Goal: Task Accomplishment & Management: Use online tool/utility

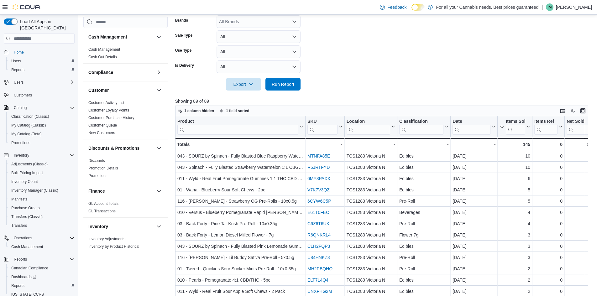
scroll to position [344, 0]
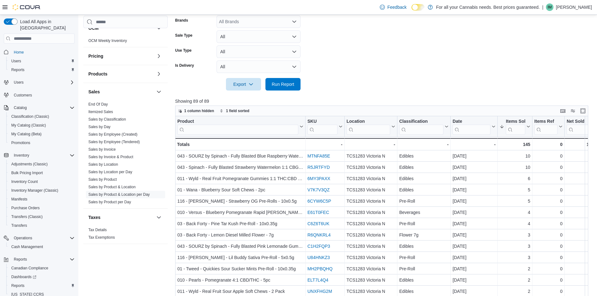
drag, startPoint x: 0, startPoint y: 0, endPoint x: 359, endPoint y: 65, distance: 365.0
click at [359, 65] on form "Date Range [DATE] Locations TCS1283 Victoria N Classifications All Classificati…" at bounding box center [384, 19] width 418 height 143
click at [274, 84] on span "Run Report" at bounding box center [283, 84] width 23 height 6
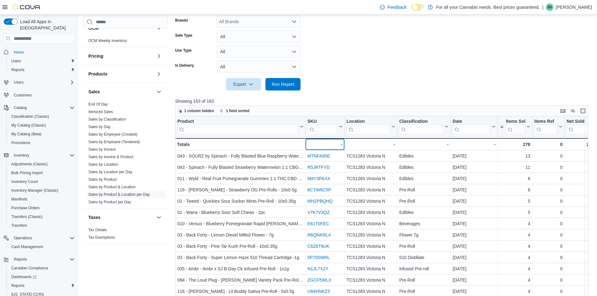
click at [306, 143] on div "- - SKU URL, column 2, row 51" at bounding box center [325, 144] width 39 height 12
drag, startPoint x: 306, startPoint y: 137, endPoint x: 325, endPoint y: 135, distance: 19.2
click at [325, 135] on div at bounding box center [323, 126] width 5 height 21
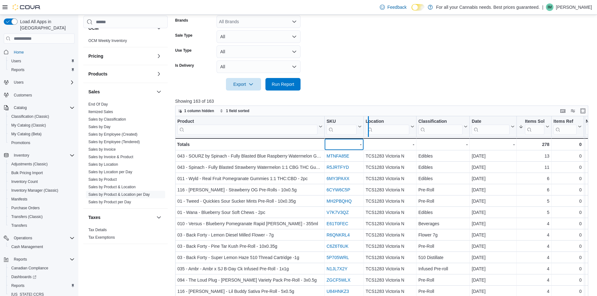
drag, startPoint x: 325, startPoint y: 134, endPoint x: 370, endPoint y: 131, distance: 44.9
click at [370, 131] on div at bounding box center [368, 126] width 5 height 21
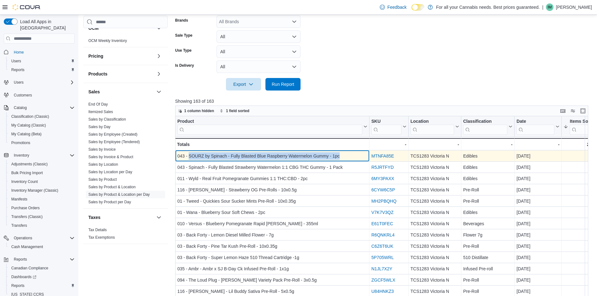
copy div "SOURZ by Spinach - Fully Blasted Blue Raspberry Watermelon Gummy - 1pc"
drag, startPoint x: 339, startPoint y: 156, endPoint x: 188, endPoint y: 154, distance: 150.8
click at [188, 154] on div "043 - SOURZ by Spinach - Fully Blasted Blue Raspberry Watermelon Gummy - 1pc" at bounding box center [272, 156] width 190 height 8
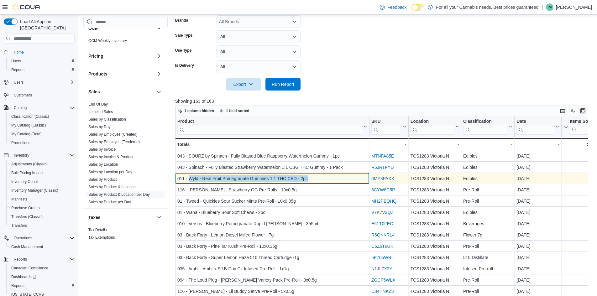
copy div "Wyld - Real Fruit Pomegranate Gummies 1:1 THC:CBD - 2pc"
drag, startPoint x: 188, startPoint y: 179, endPoint x: 308, endPoint y: 179, distance: 119.7
click at [308, 179] on div "011 - Wyld - Real Fruit Pomegranate Gummies 1:1 THC:CBD - 2pc" at bounding box center [272, 179] width 190 height 8
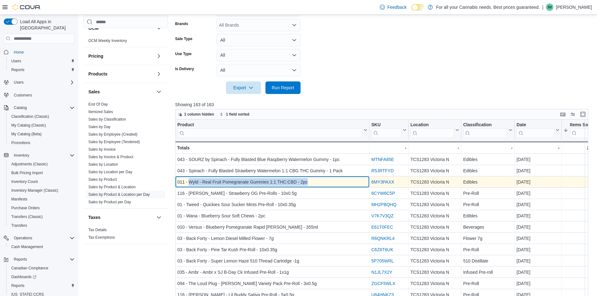
scroll to position [157, 0]
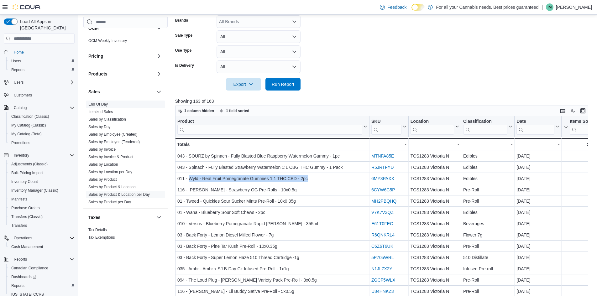
click at [93, 104] on link "End Of Day" at bounding box center [97, 104] width 19 height 4
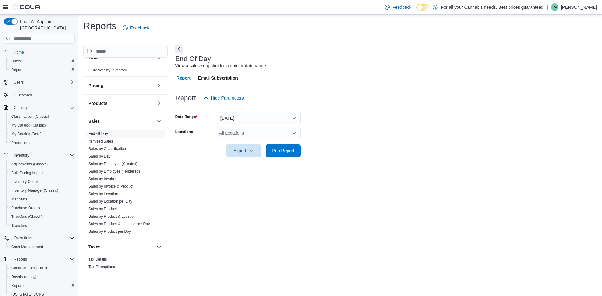
click at [268, 129] on div "All Locations" at bounding box center [259, 133] width 84 height 13
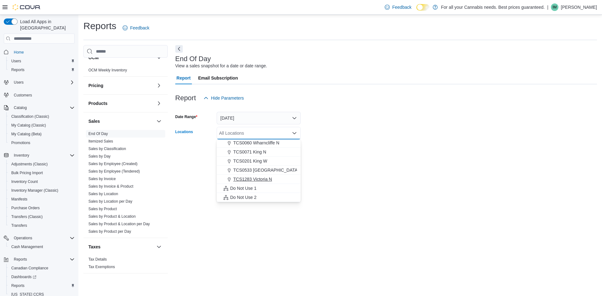
click at [276, 179] on div "TCS1283 Victoria N" at bounding box center [258, 179] width 76 height 6
click at [411, 141] on div at bounding box center [386, 141] width 422 height 5
